Goal: Transaction & Acquisition: Purchase product/service

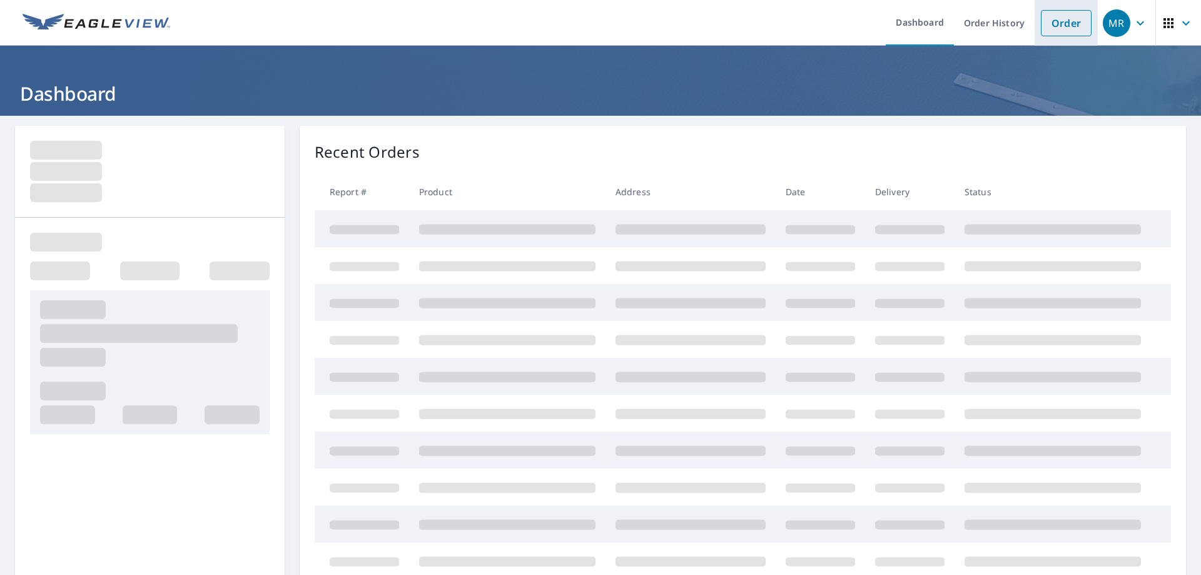
click at [1055, 28] on link "Order" at bounding box center [1066, 23] width 51 height 26
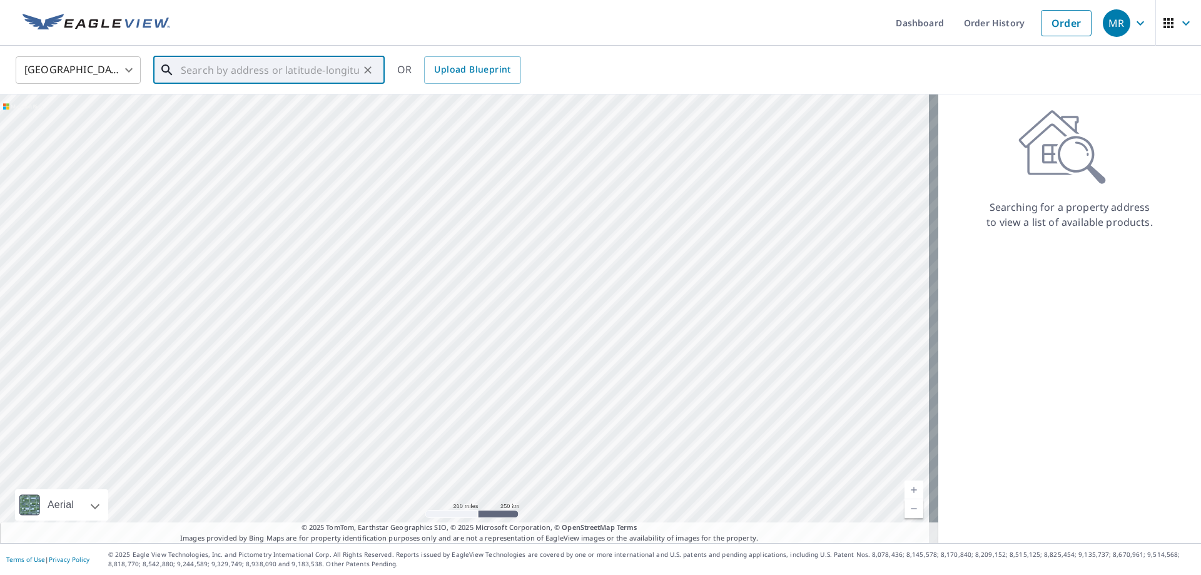
click at [279, 65] on input "text" at bounding box center [270, 70] width 178 height 35
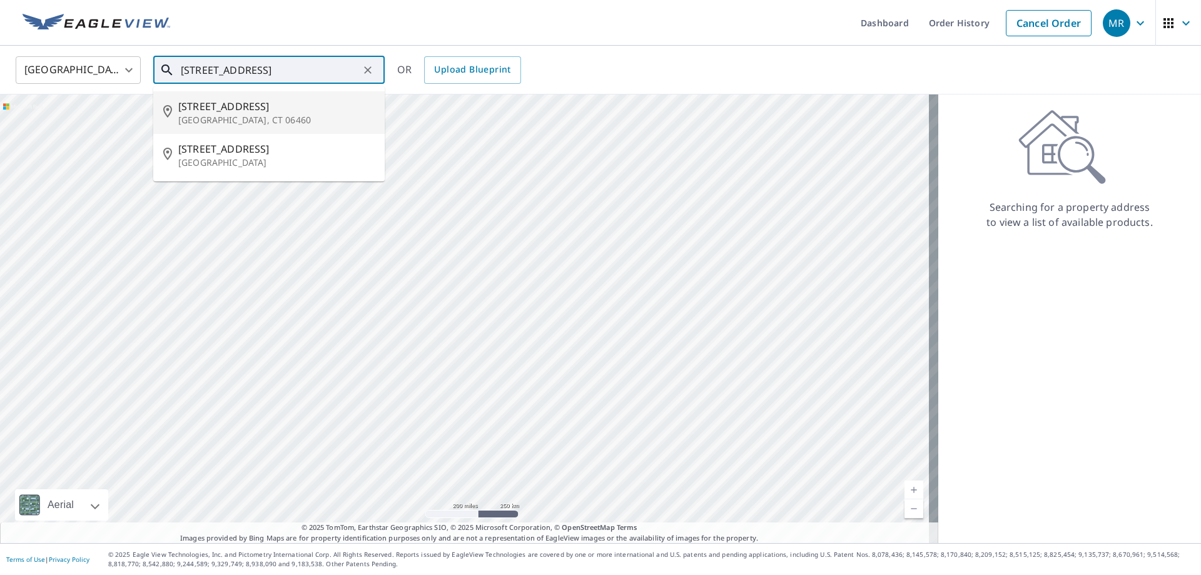
click at [205, 101] on span "[STREET_ADDRESS]" at bounding box center [276, 106] width 196 height 15
type input "[STREET_ADDRESS]"
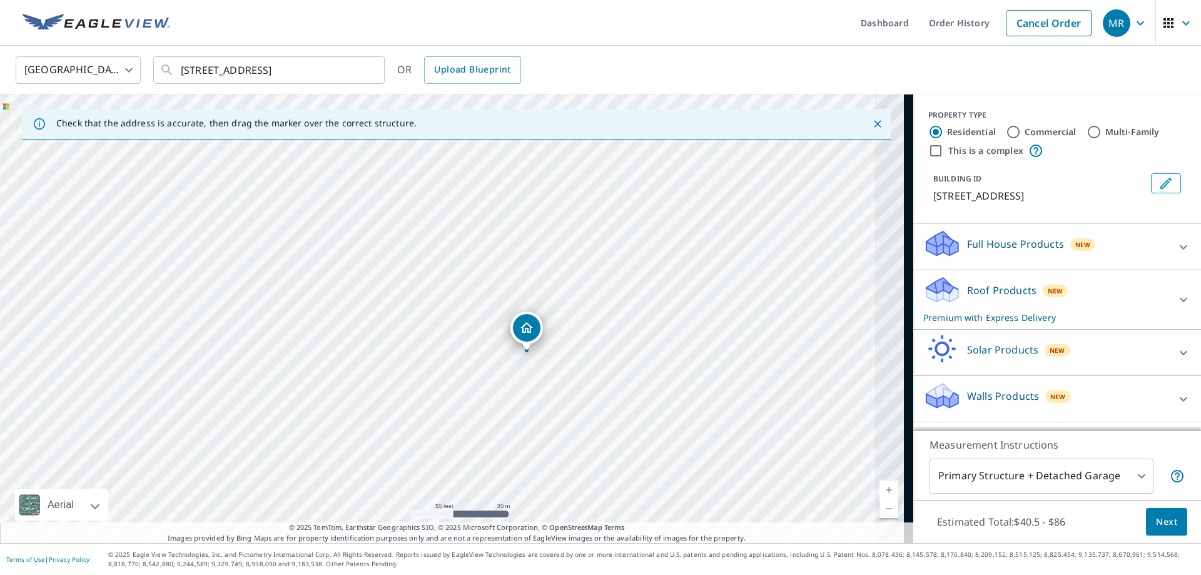
drag, startPoint x: 485, startPoint y: 375, endPoint x: 221, endPoint y: 250, distance: 291.5
click at [221, 250] on div "[STREET_ADDRESS]" at bounding box center [456, 318] width 913 height 448
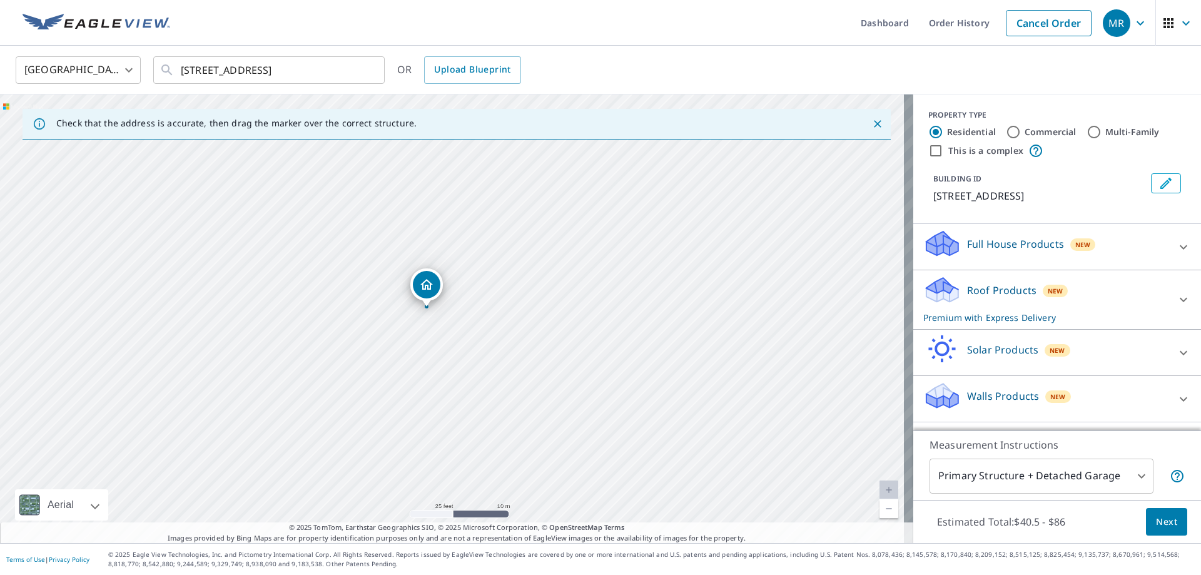
drag, startPoint x: 557, startPoint y: 361, endPoint x: 521, endPoint y: 351, distance: 37.0
click at [521, 351] on div "[STREET_ADDRESS]" at bounding box center [456, 318] width 913 height 448
drag, startPoint x: 485, startPoint y: 353, endPoint x: 505, endPoint y: 358, distance: 20.8
click at [505, 358] on div "[STREET_ADDRESS]" at bounding box center [456, 318] width 913 height 448
click at [1181, 248] on icon at bounding box center [1183, 247] width 15 height 15
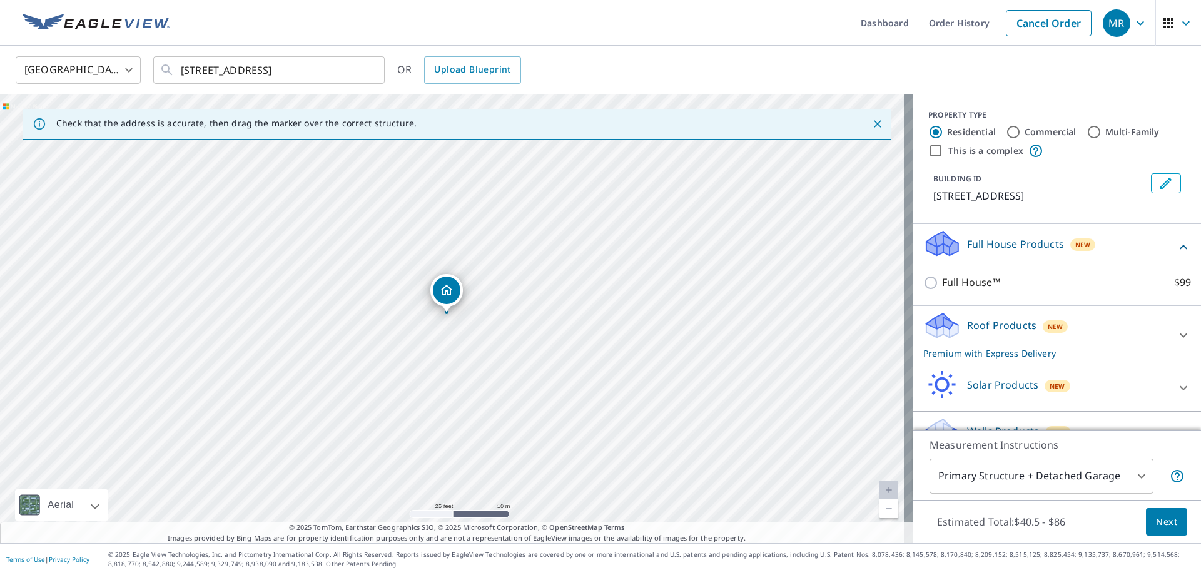
click at [1181, 248] on div "Full House Products New Full House™ $99" at bounding box center [1057, 265] width 288 height 82
click at [1176, 243] on icon at bounding box center [1183, 247] width 15 height 15
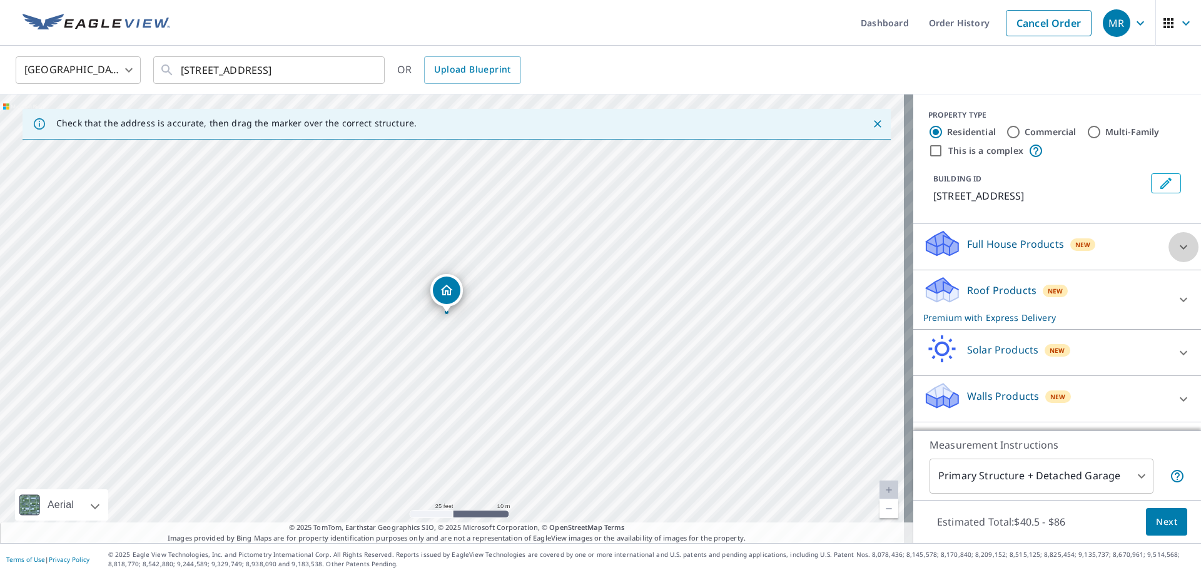
click at [1176, 251] on icon at bounding box center [1183, 247] width 15 height 15
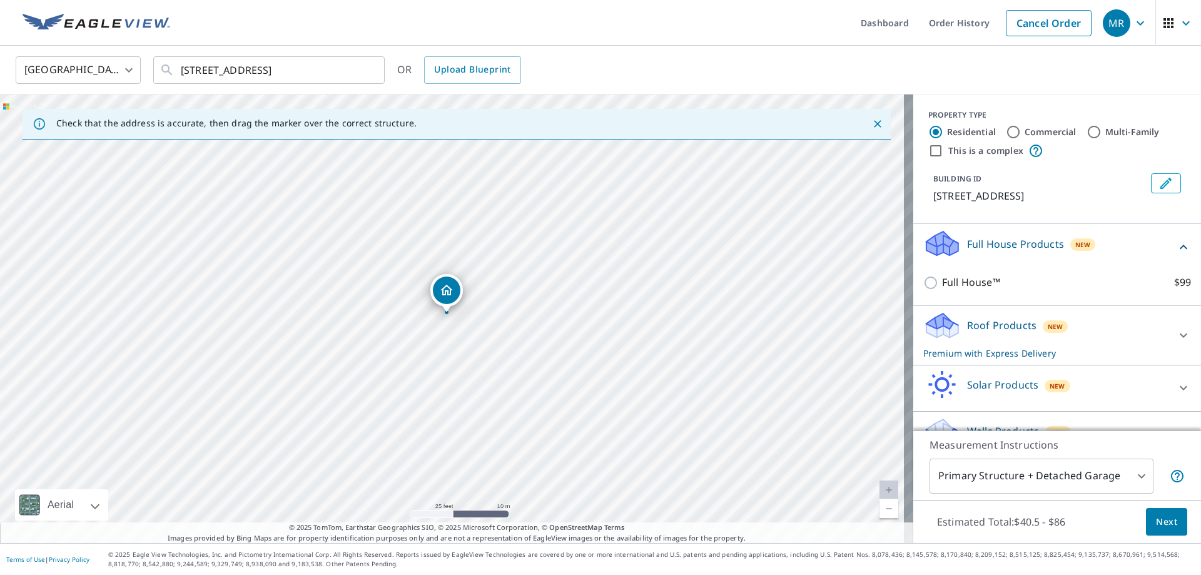
click at [1176, 251] on div "Full House Products New Full House™ $99" at bounding box center [1057, 265] width 288 height 82
click at [1176, 250] on icon at bounding box center [1183, 247] width 15 height 15
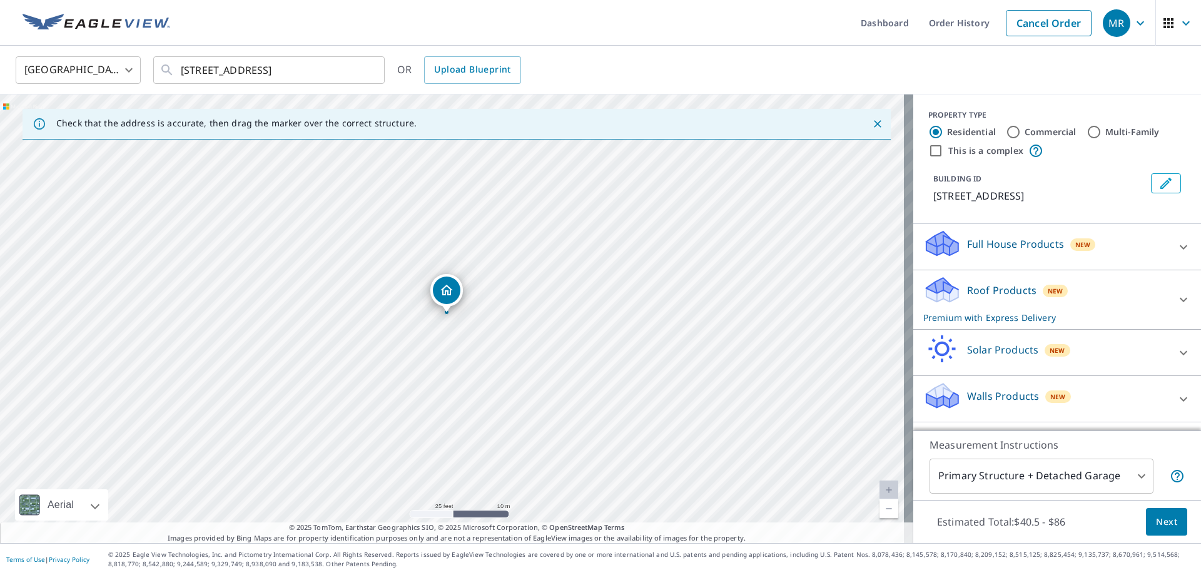
click at [1157, 514] on span "Next" at bounding box center [1166, 522] width 21 height 16
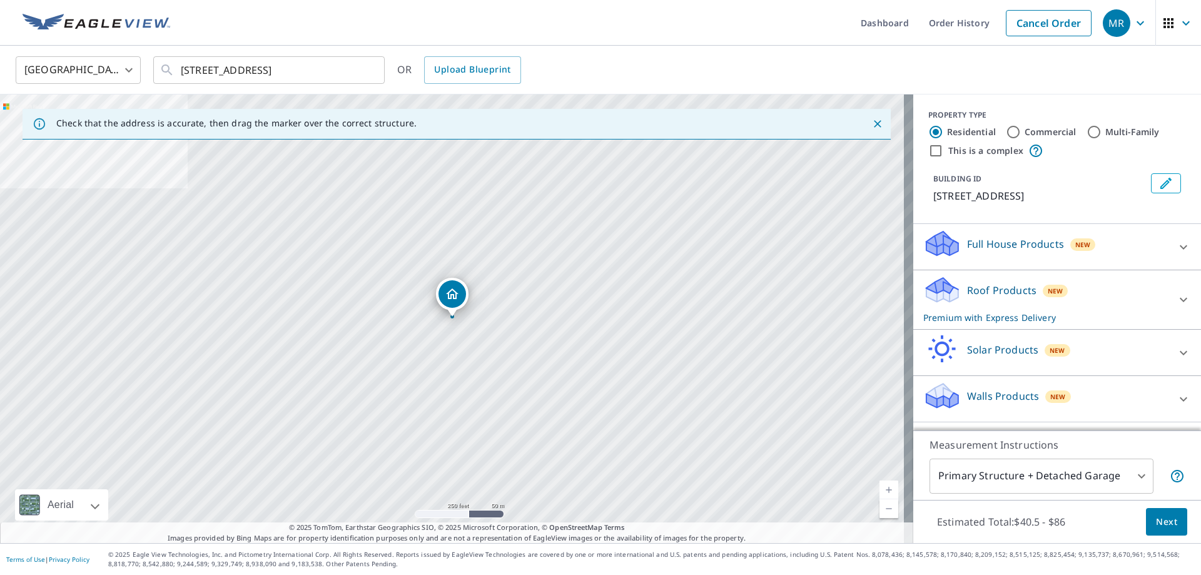
click at [1139, 470] on body "MR MR Dashboard Order History Cancel Order MR [GEOGRAPHIC_DATA] [GEOGRAPHIC_DAT…" at bounding box center [600, 287] width 1201 height 575
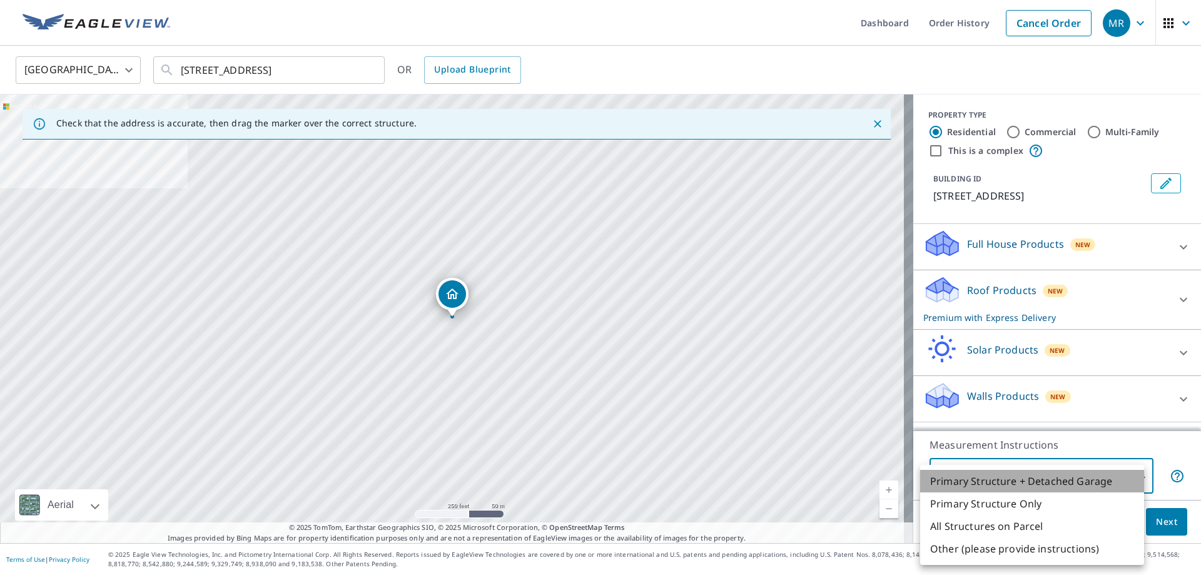
click at [1055, 477] on li "Primary Structure + Detached Garage" at bounding box center [1032, 481] width 224 height 23
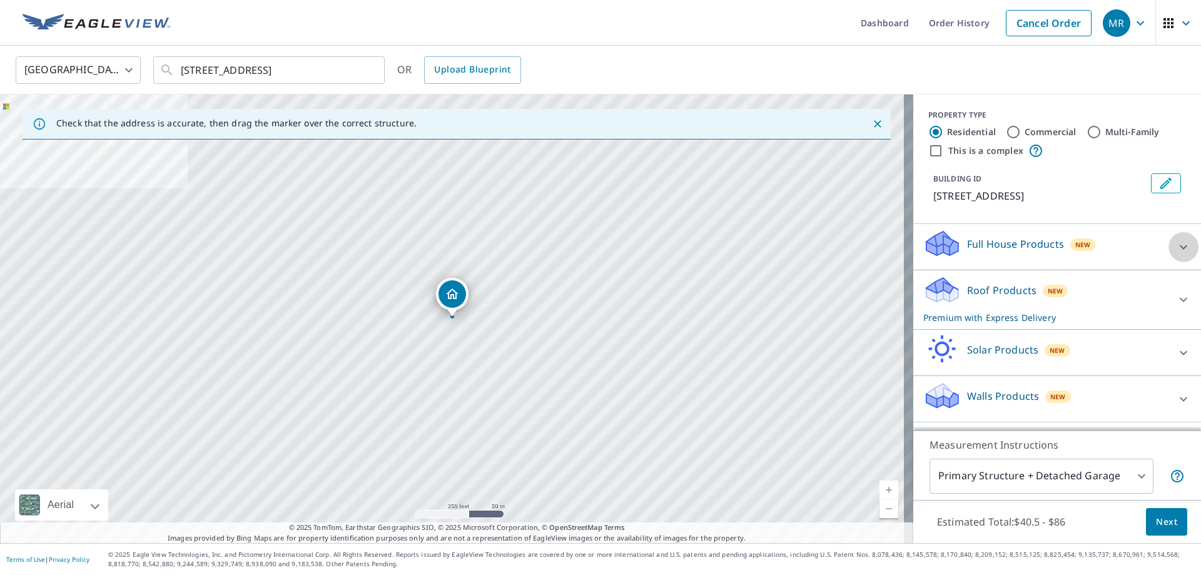
click at [1176, 251] on icon at bounding box center [1183, 247] width 15 height 15
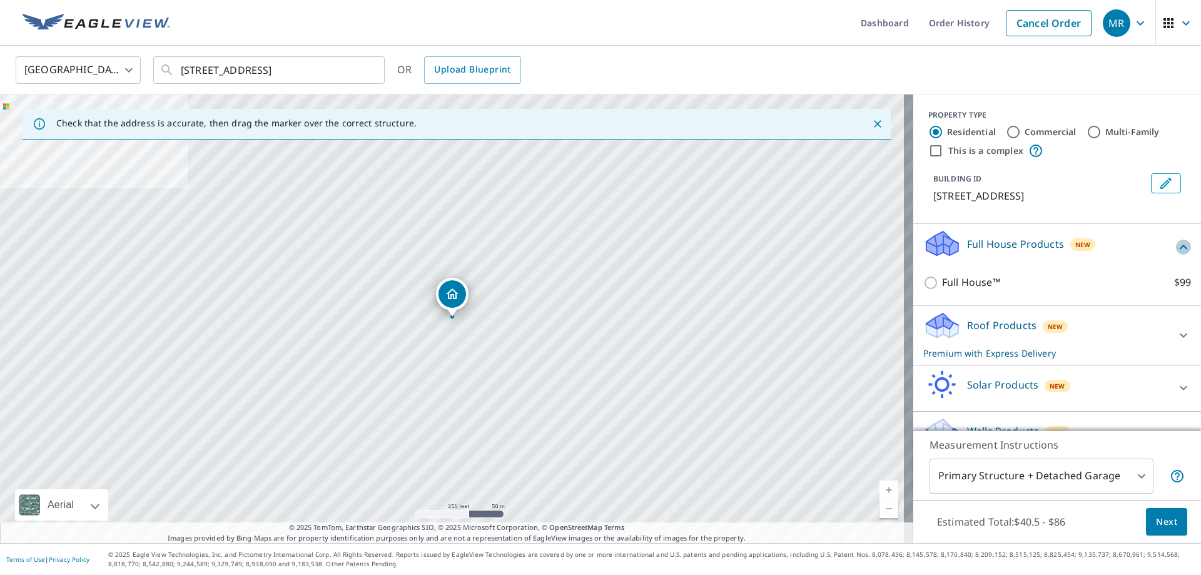
click at [1176, 251] on icon at bounding box center [1183, 247] width 15 height 15
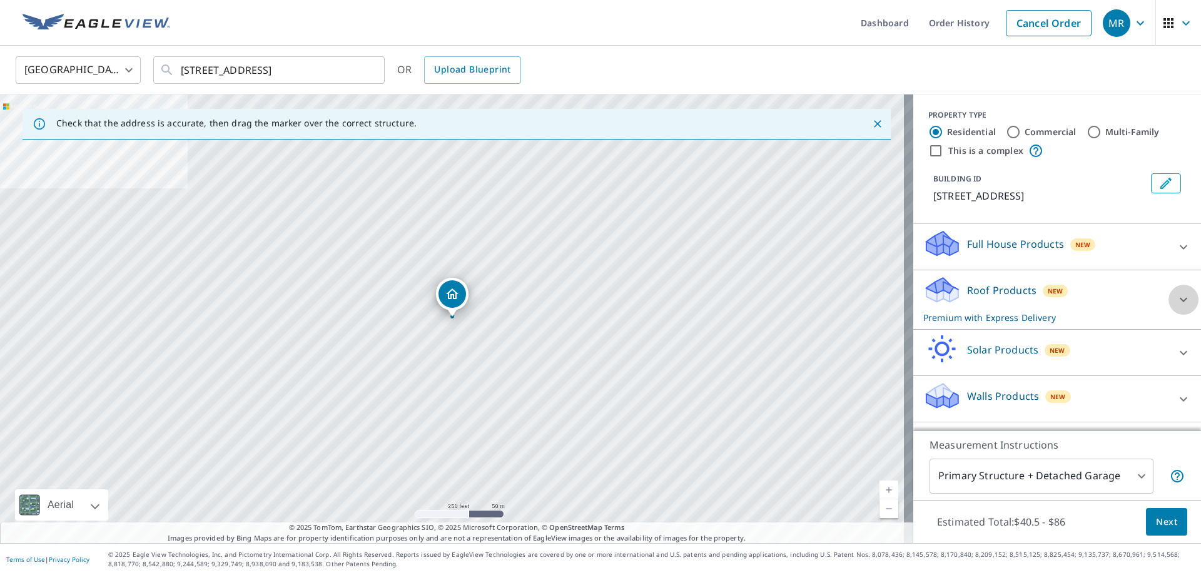
click at [1180, 298] on icon at bounding box center [1183, 299] width 15 height 15
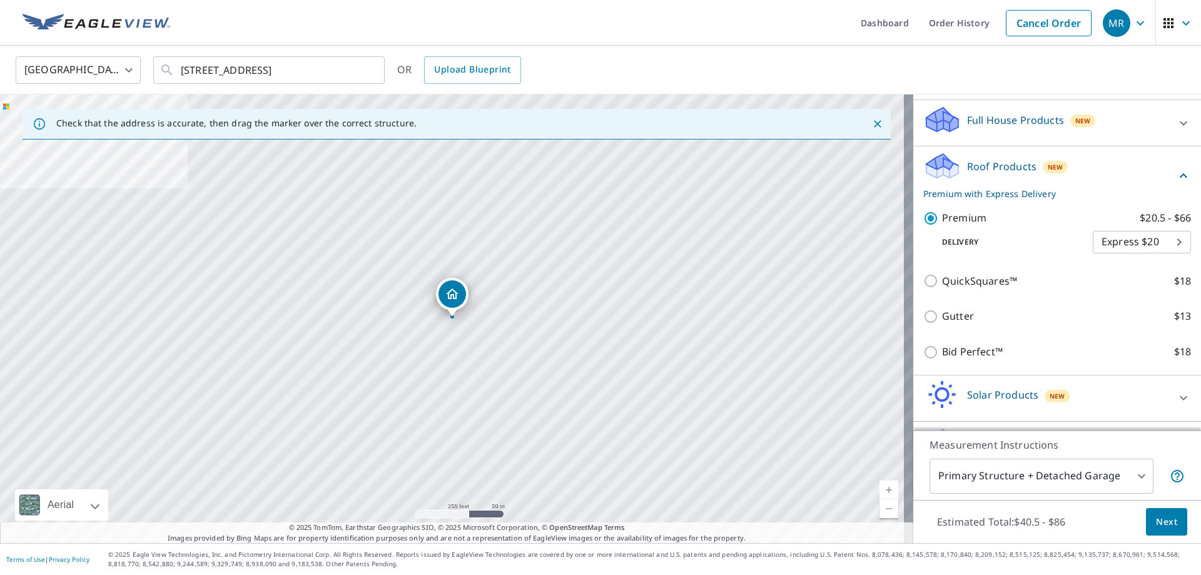
scroll to position [125, 0]
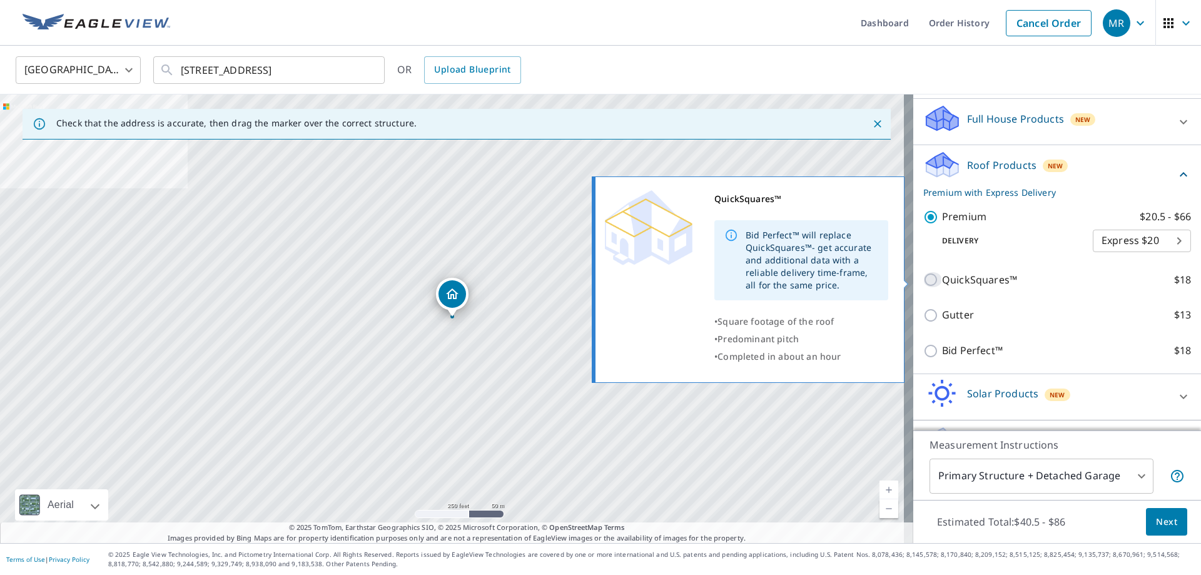
click at [923, 278] on input "QuickSquares™ $18" at bounding box center [932, 279] width 19 height 15
checkbox input "true"
checkbox input "false"
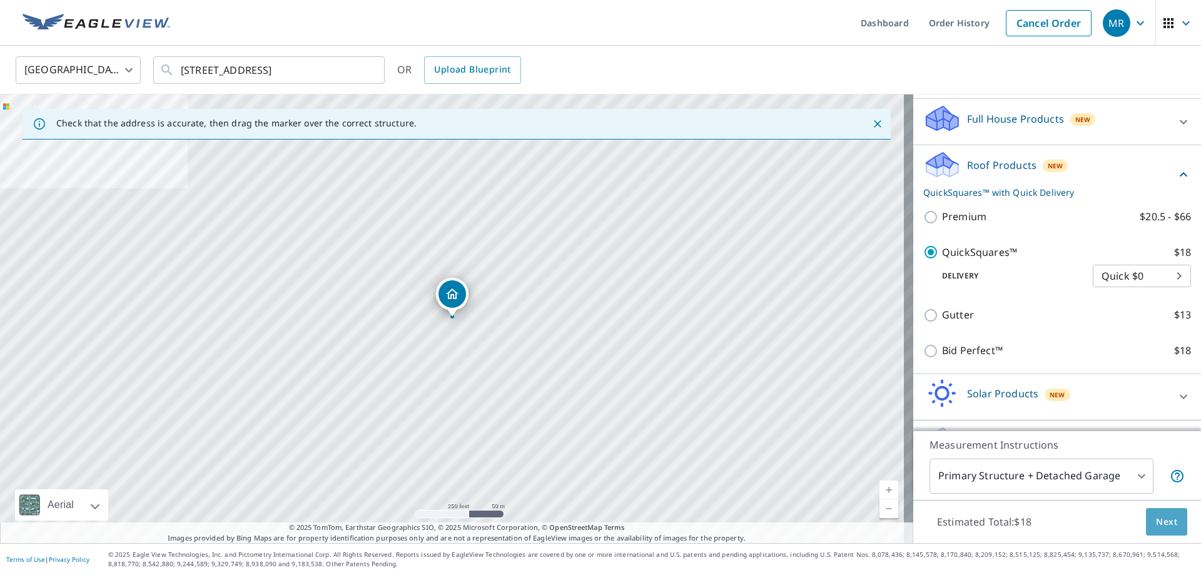
click at [1161, 522] on span "Next" at bounding box center [1166, 522] width 21 height 16
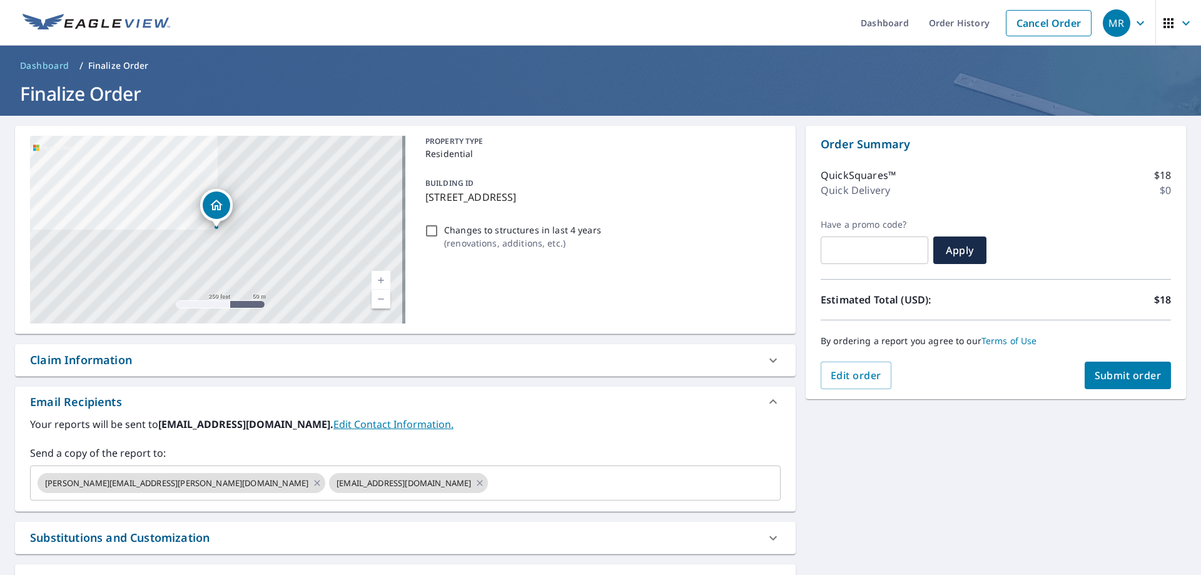
click at [61, 365] on div "Claim Information" at bounding box center [81, 359] width 102 height 17
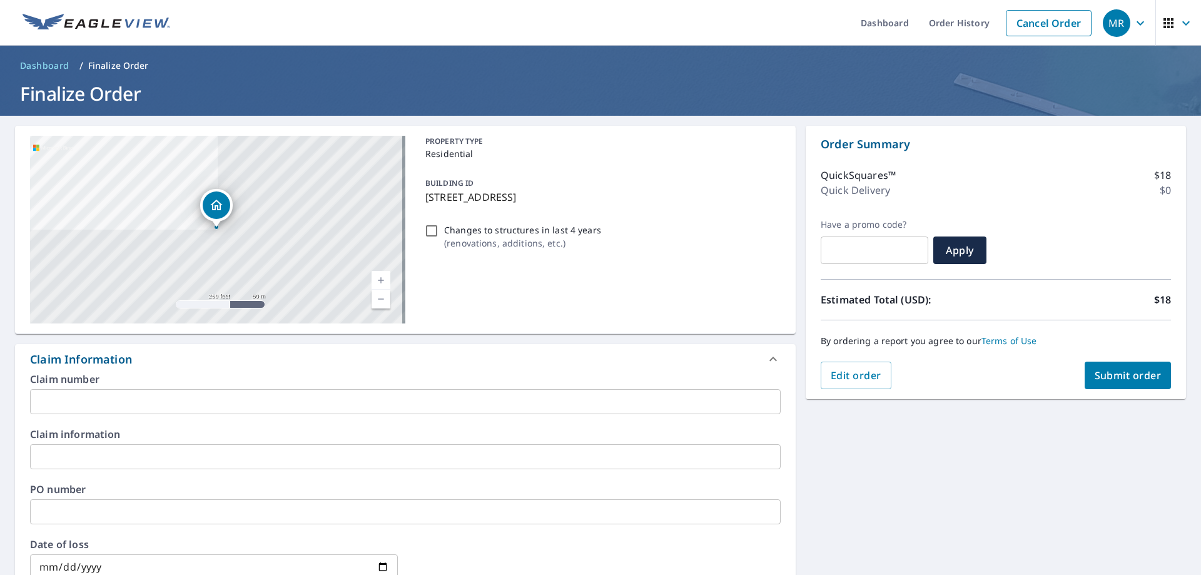
click at [95, 412] on input "text" at bounding box center [405, 401] width 750 height 25
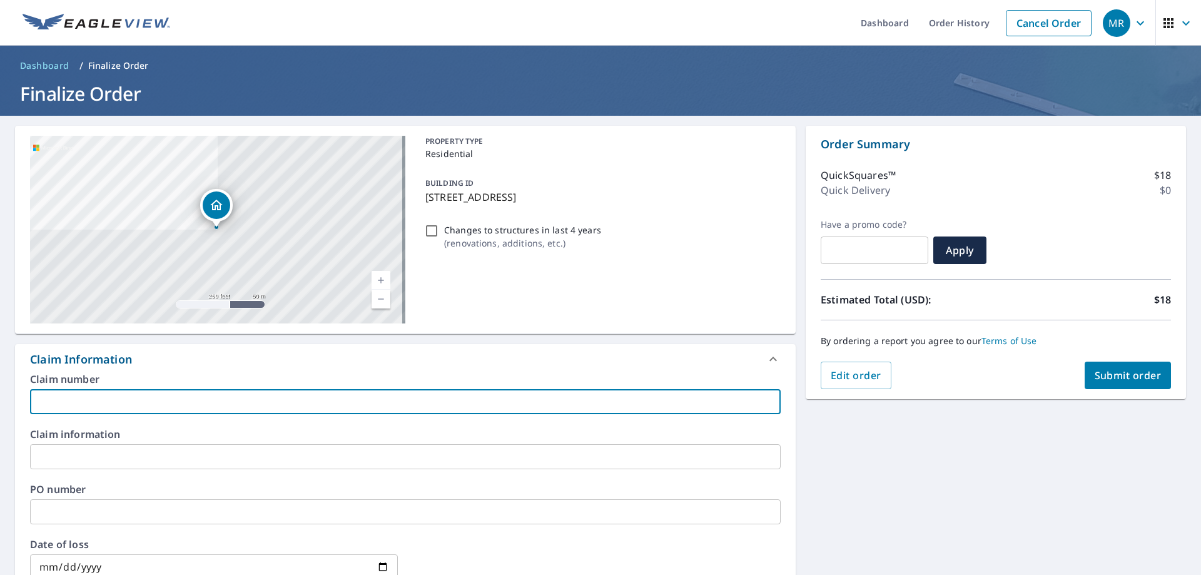
type input "[PERSON_NAME]"
click at [96, 444] on input "text" at bounding box center [405, 456] width 750 height 25
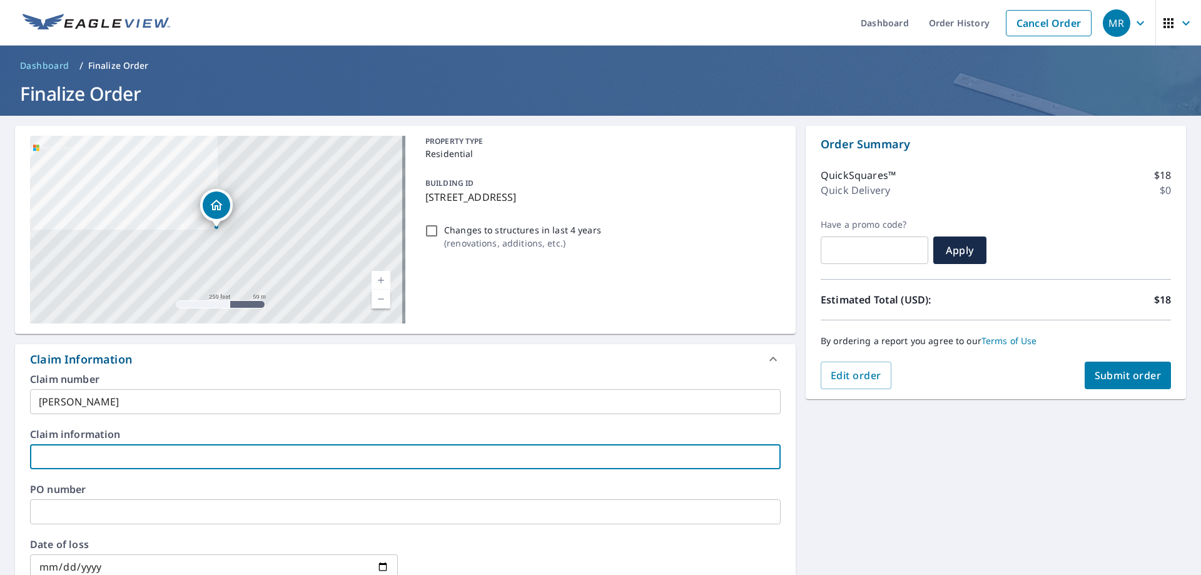
type input "[PERSON_NAME]"
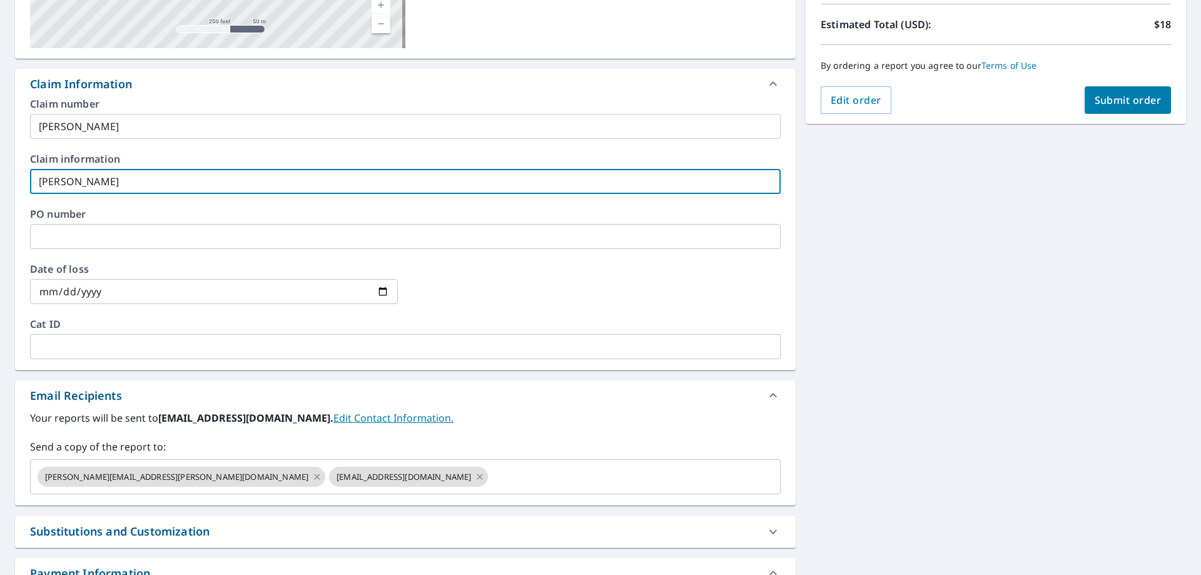
scroll to position [313, 0]
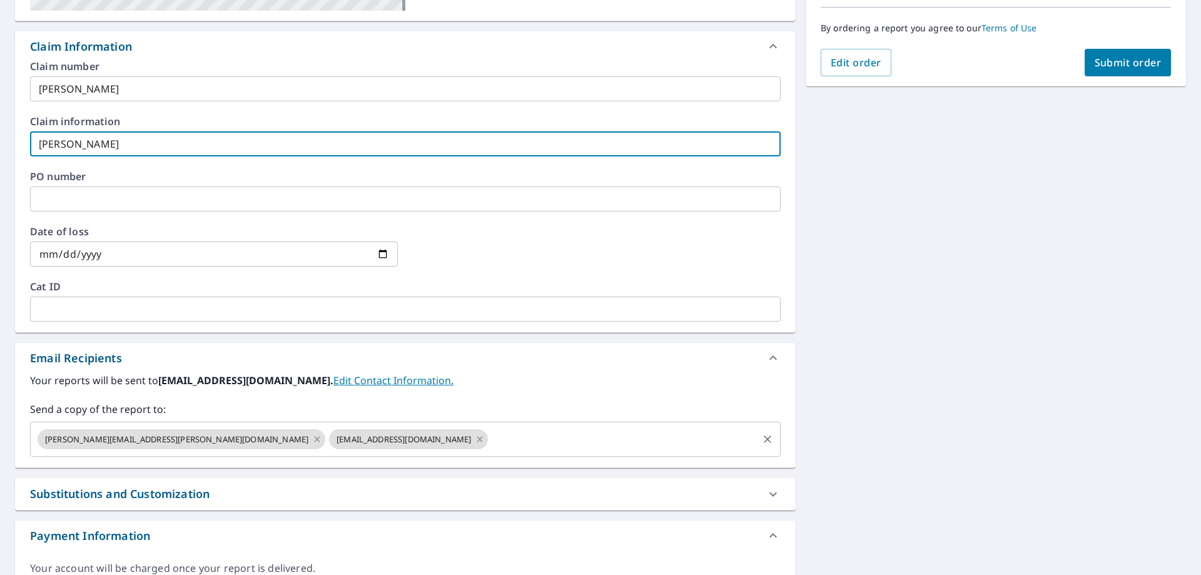
click at [475, 438] on icon at bounding box center [480, 439] width 10 height 14
click at [312, 438] on icon at bounding box center [317, 439] width 10 height 14
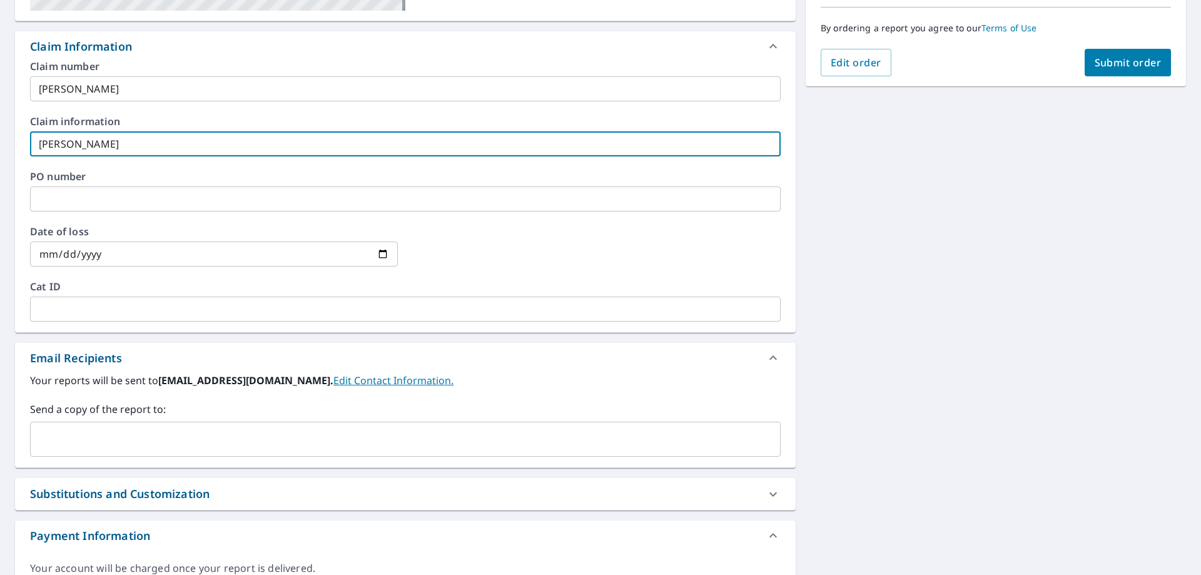
click at [166, 438] on input "text" at bounding box center [396, 439] width 720 height 24
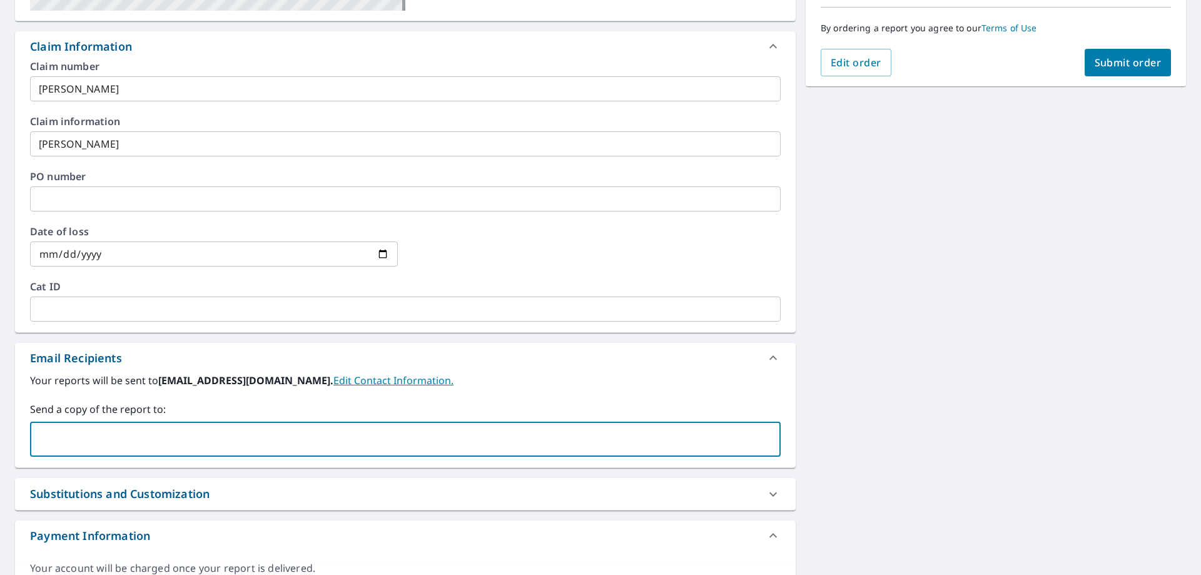
type input "[PERSON_NAME][EMAIL_ADDRESS][PERSON_NAME][DOMAIN_NAME]"
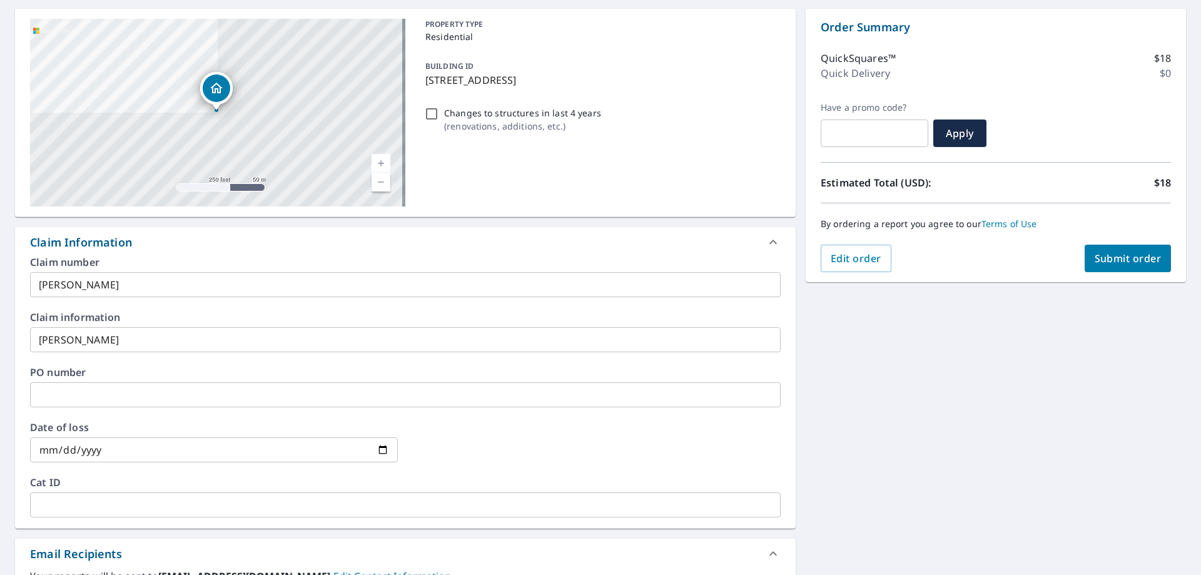
scroll to position [68, 0]
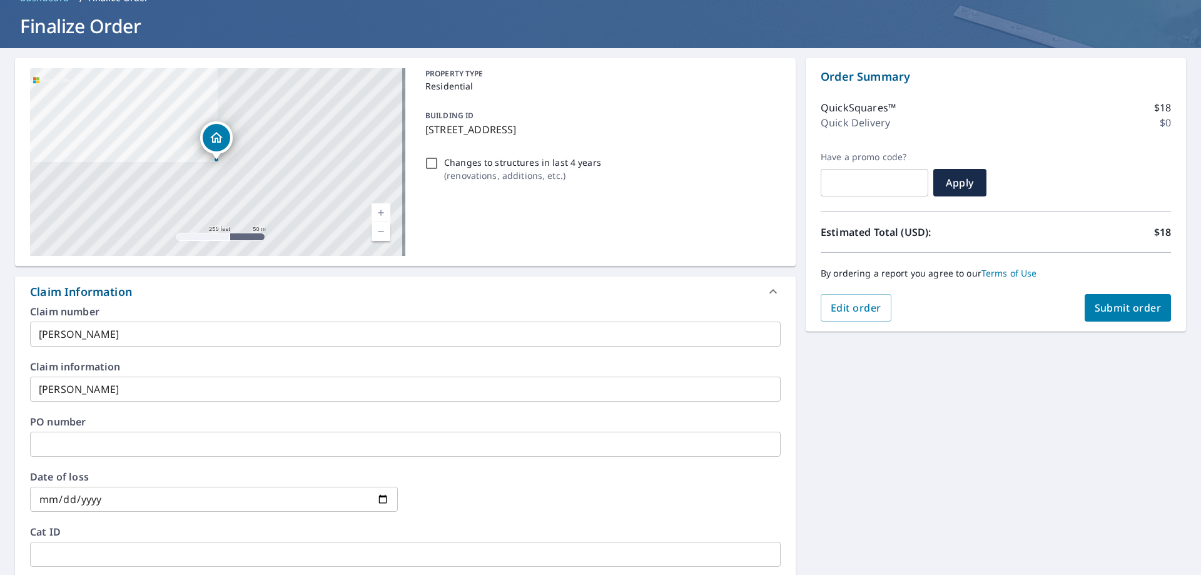
click at [1121, 301] on span "Submit order" at bounding box center [1127, 308] width 67 height 14
